Goal: Task Accomplishment & Management: Use online tool/utility

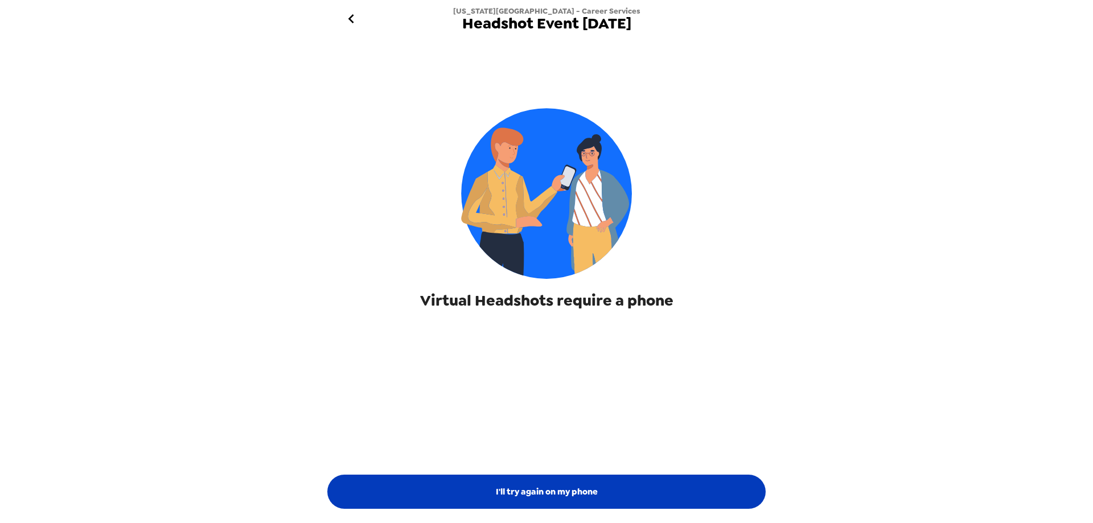
click at [579, 499] on button "I'll try again on my phone" at bounding box center [546, 492] width 438 height 34
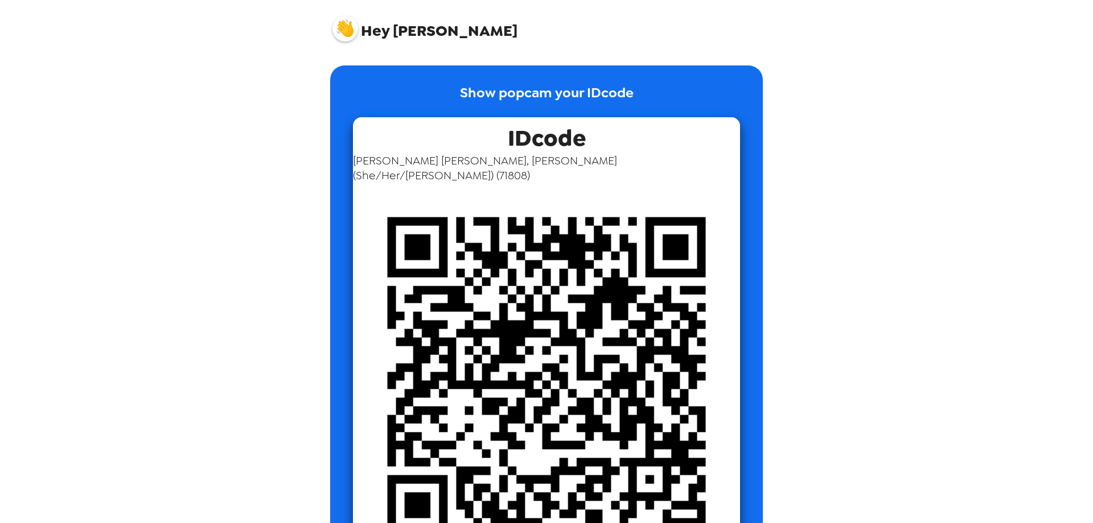
click at [240, 194] on div "Hey [PERSON_NAME] Show popcam your IDcode IDcode [PERSON_NAME] [PERSON_NAME] (S…" at bounding box center [546, 261] width 1093 height 523
